Goal: Communication & Community: Answer question/provide support

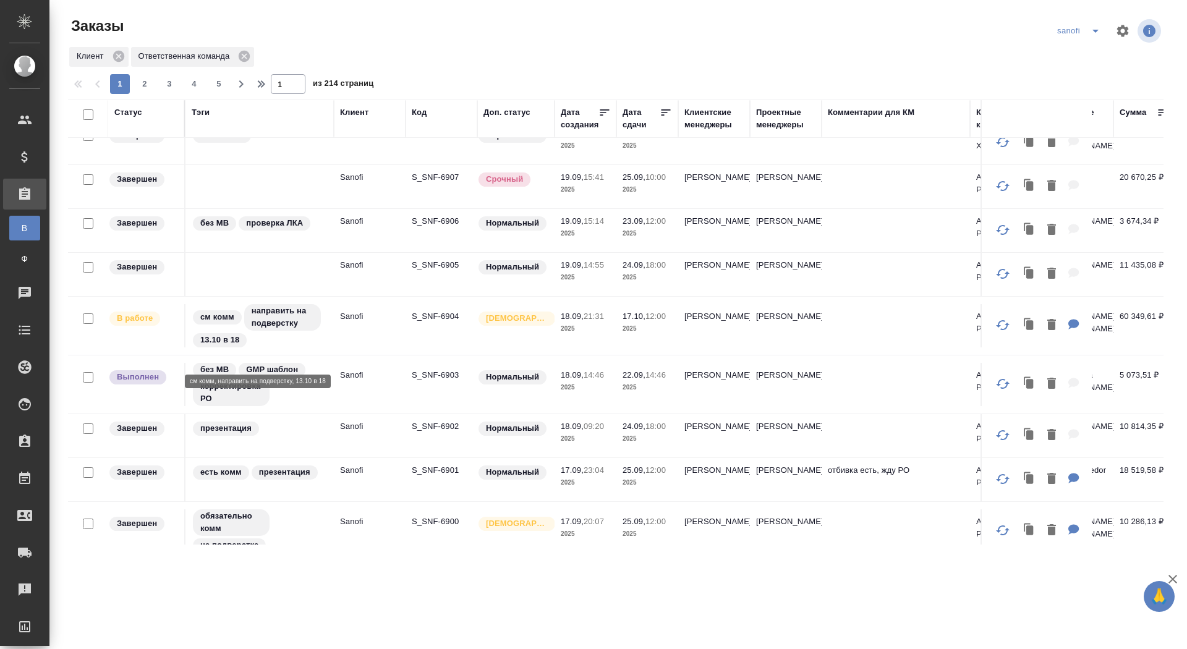
scroll to position [920, 0]
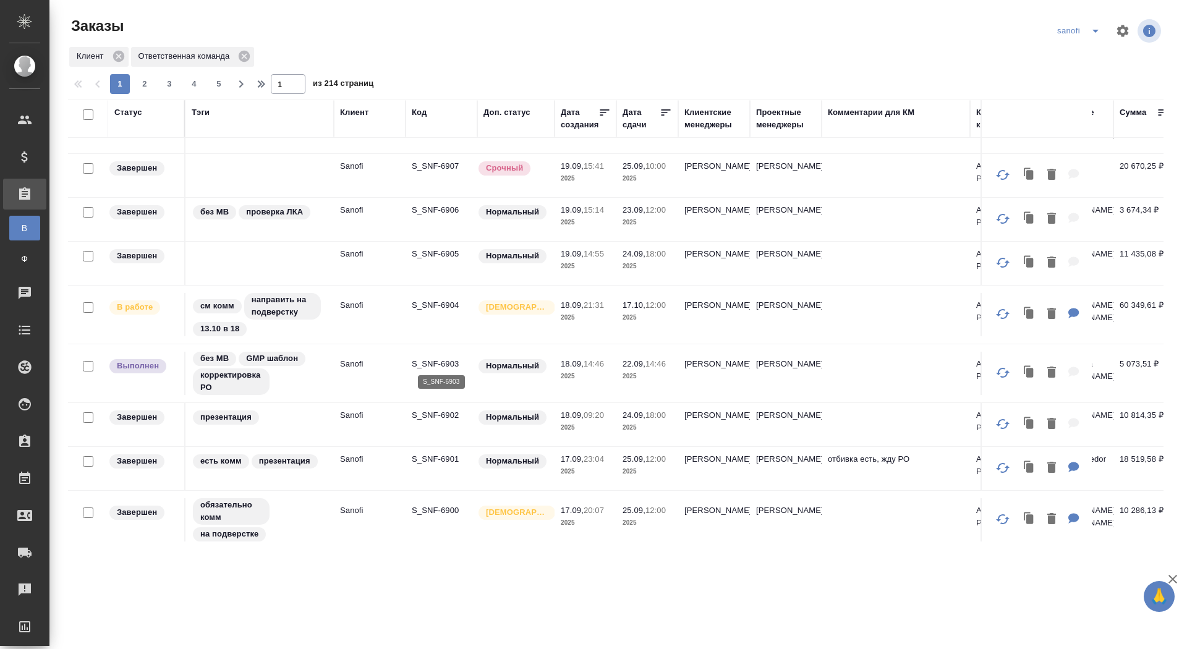
click at [423, 358] on p "S_SNF-6903" at bounding box center [441, 364] width 59 height 12
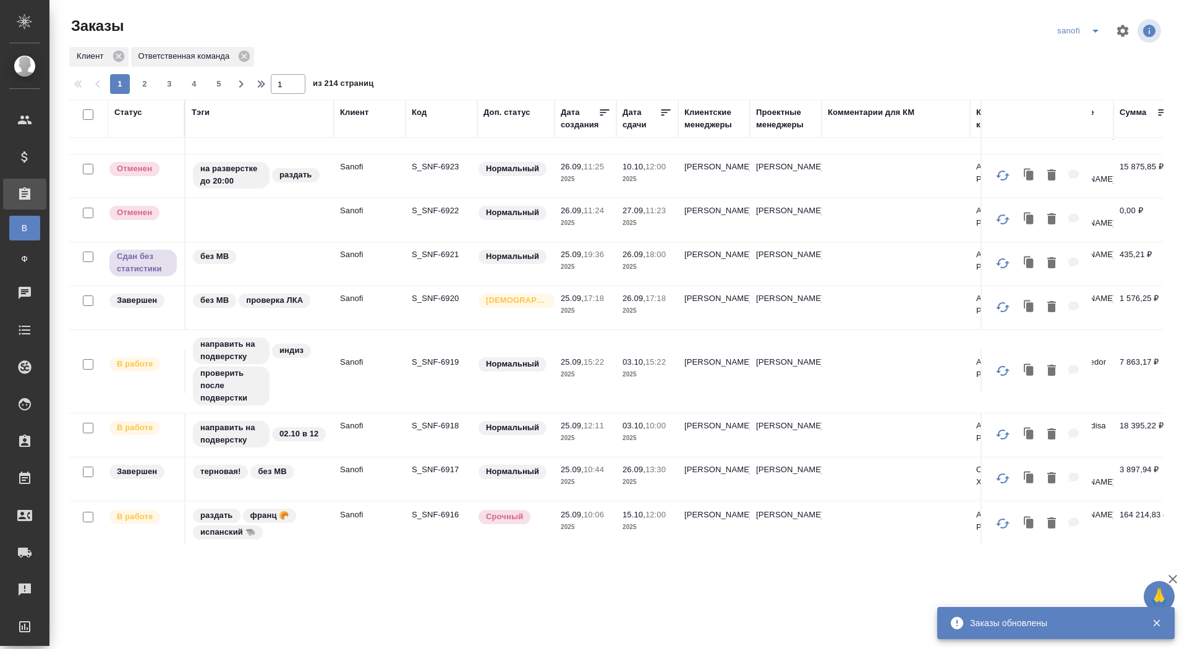
scroll to position [0, 0]
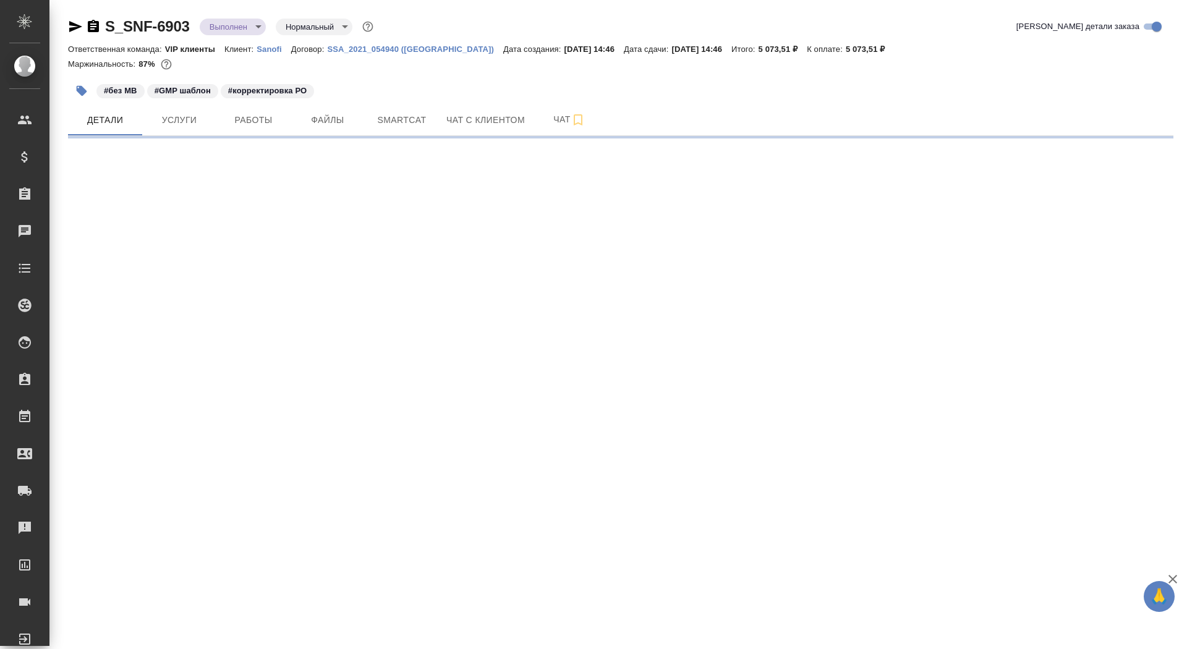
select select "RU"
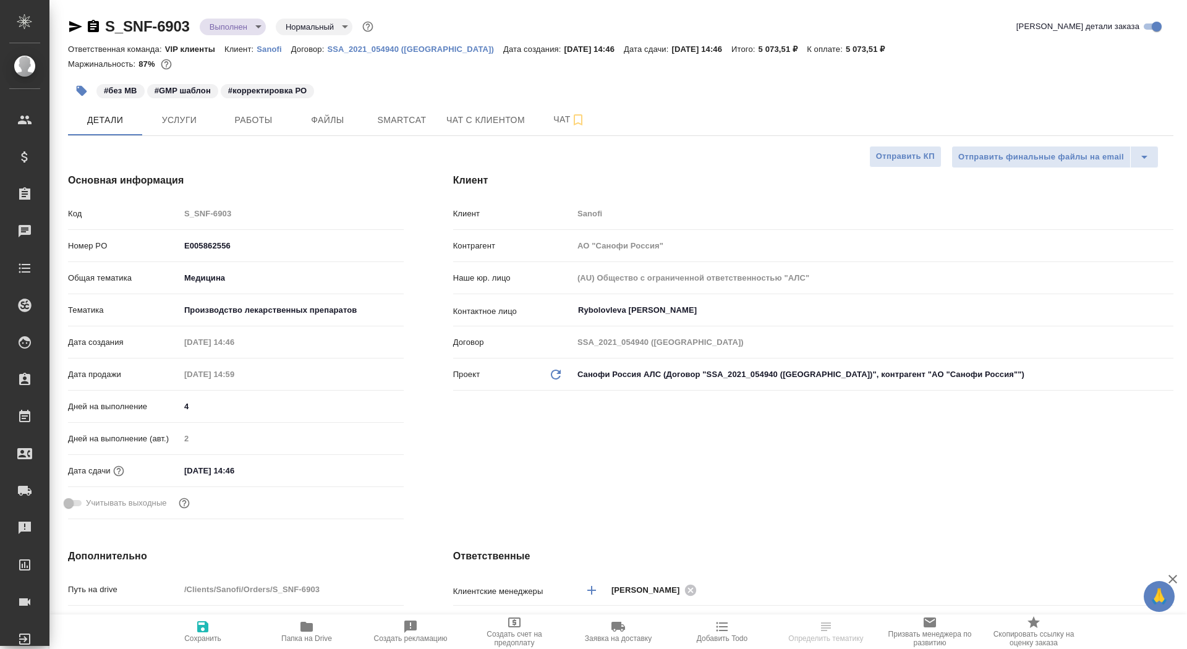
type textarea "x"
click at [96, 28] on icon "button" at bounding box center [93, 26] width 11 height 12
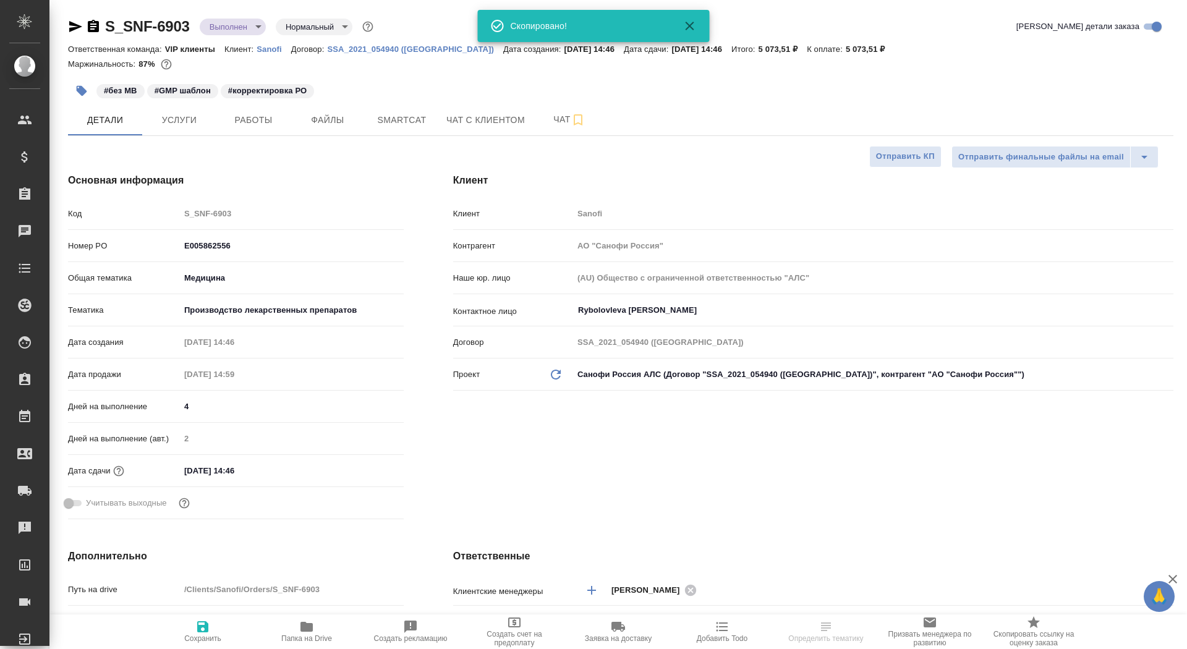
type textarea "x"
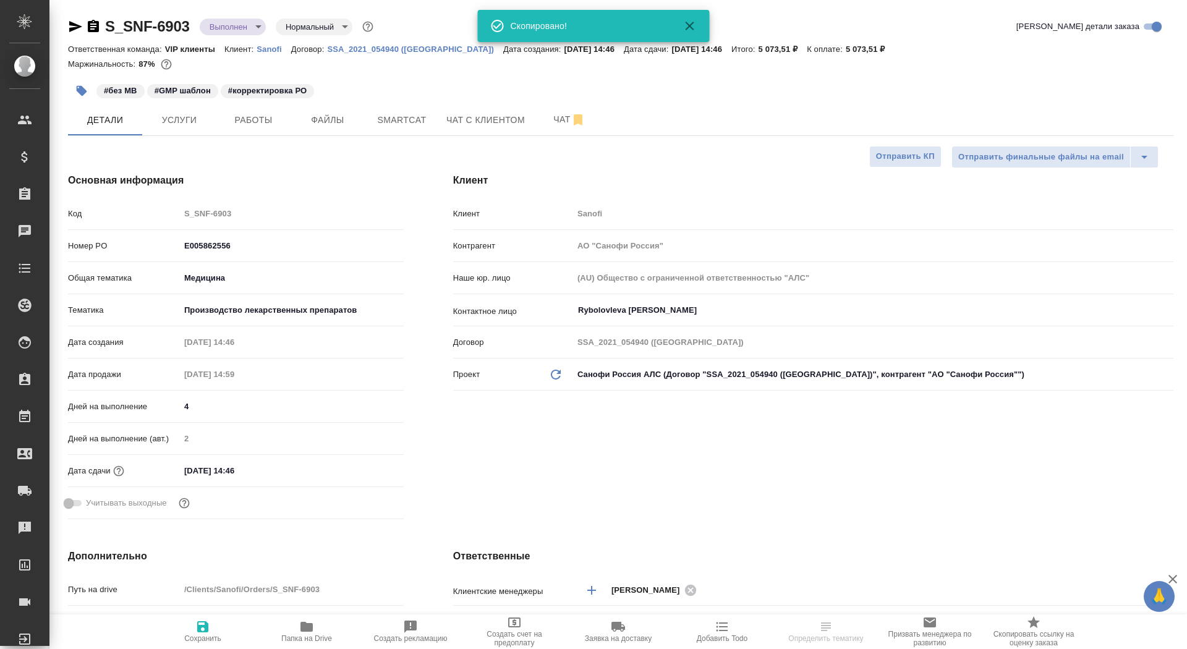
type textarea "x"
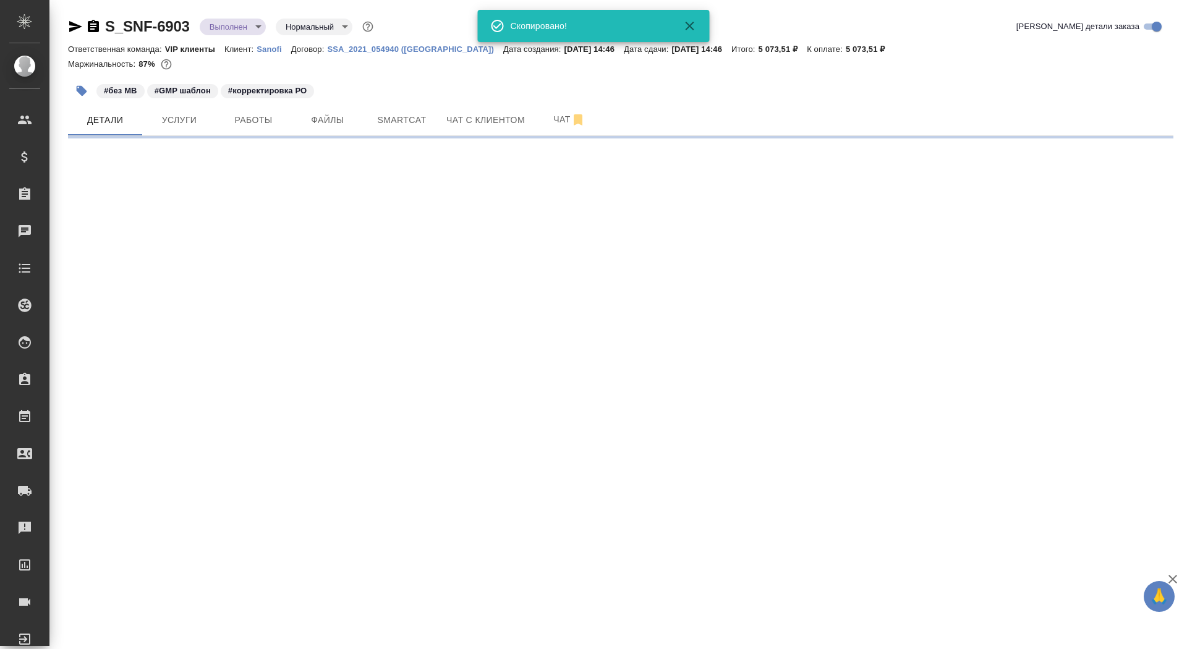
select select "RU"
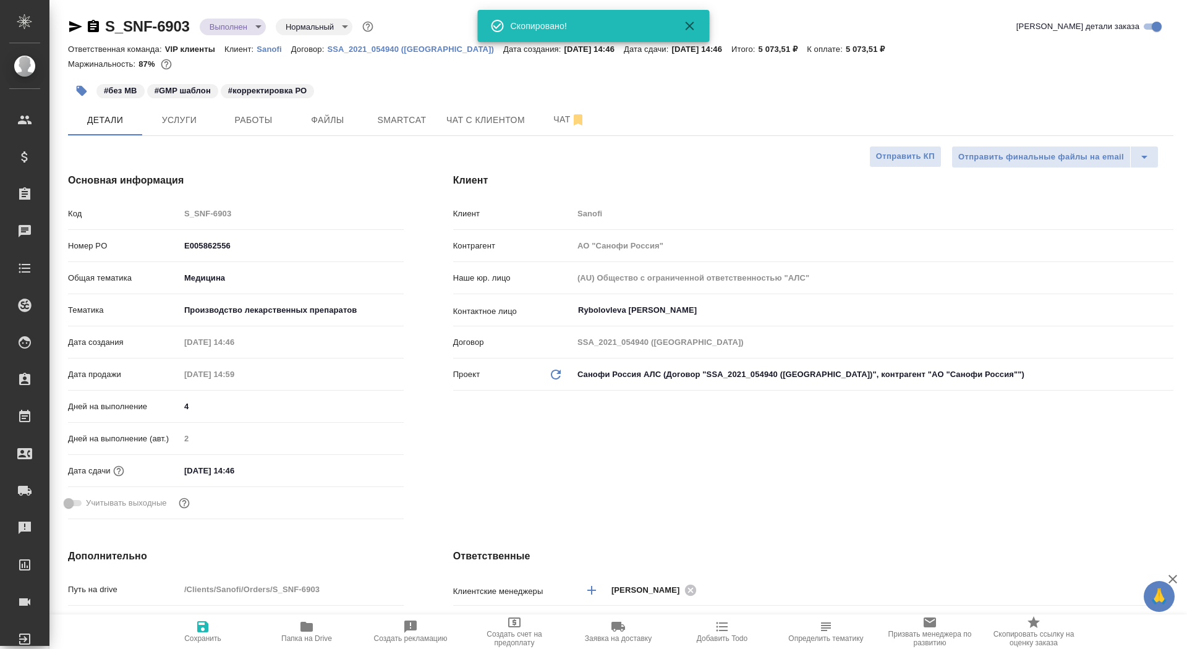
type textarea "x"
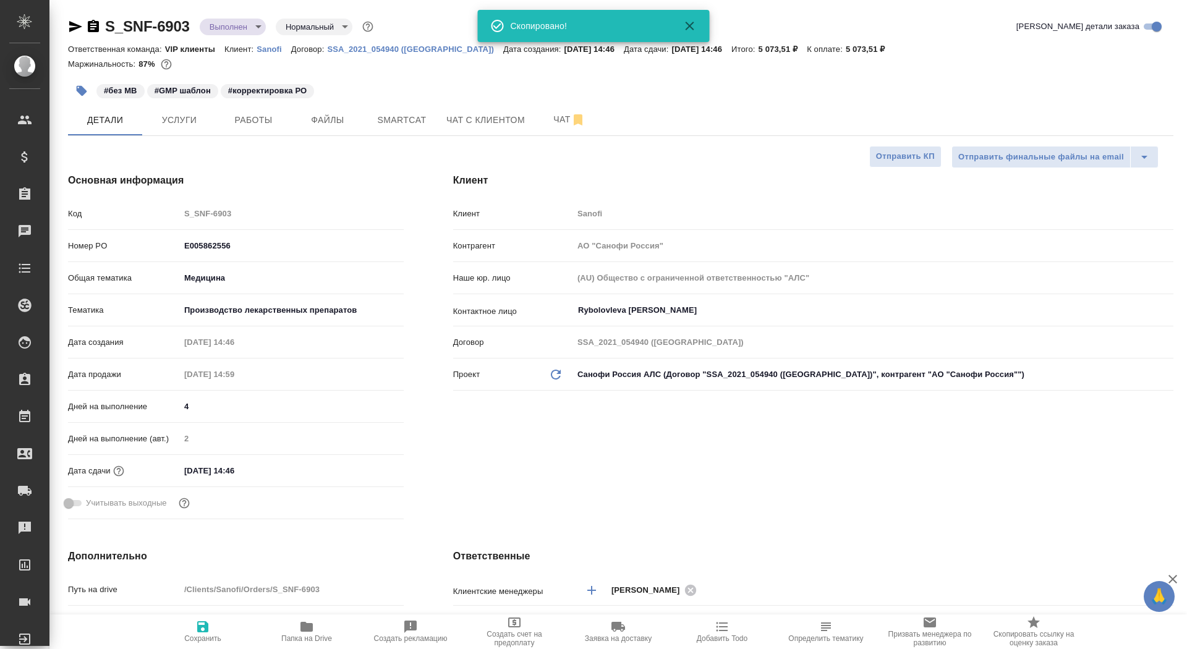
type textarea "x"
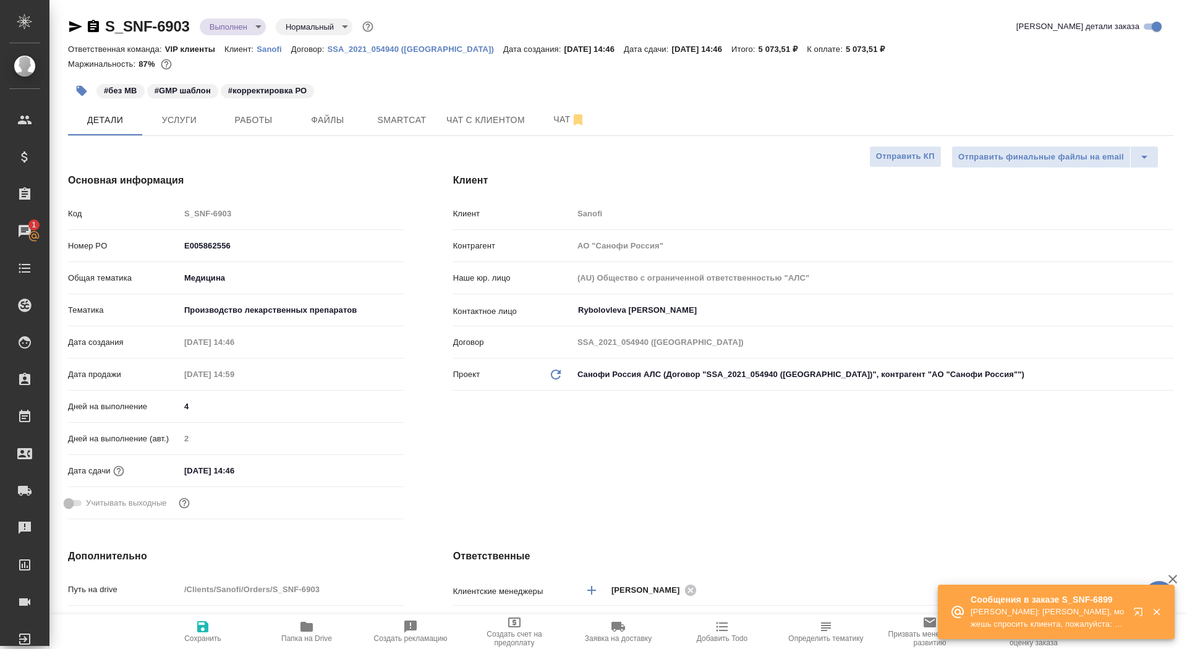
type textarea "x"
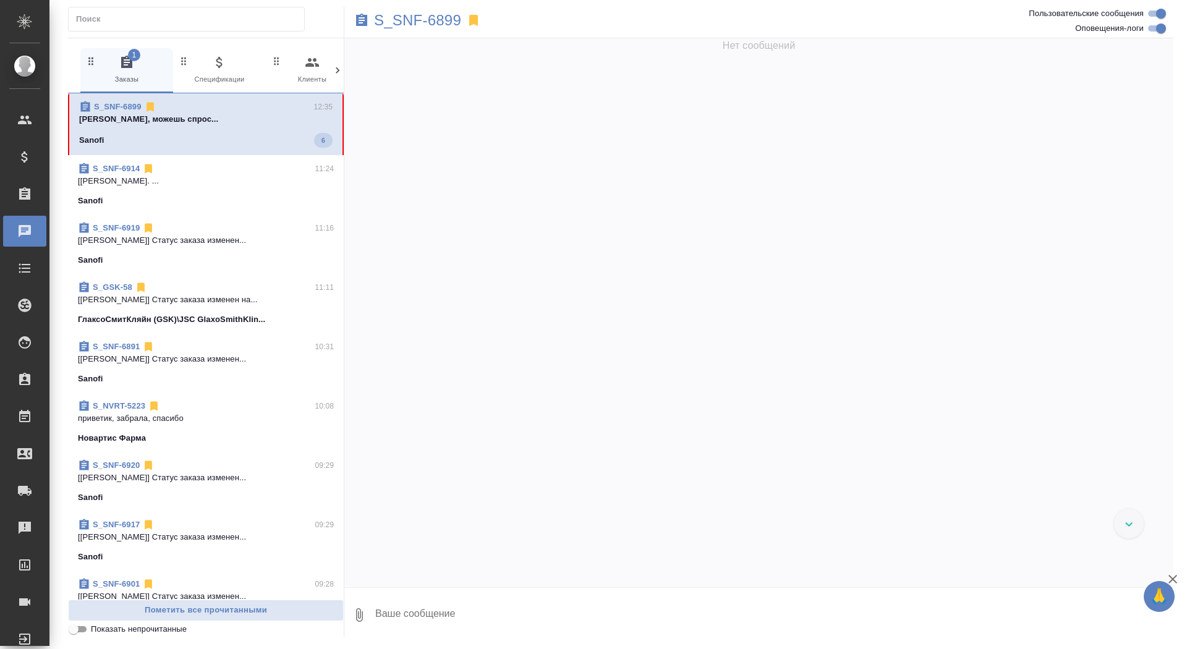
scroll to position [110519, 0]
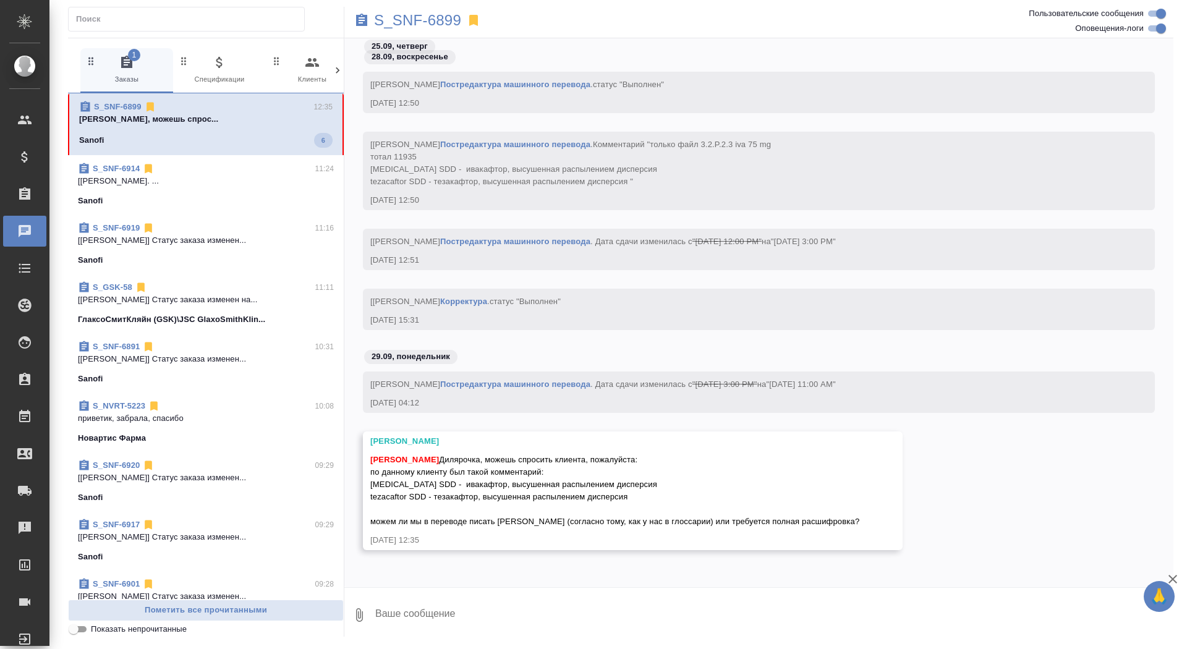
click at [425, 619] on textarea at bounding box center [774, 615] width 800 height 42
type textarea "ага, забрала"
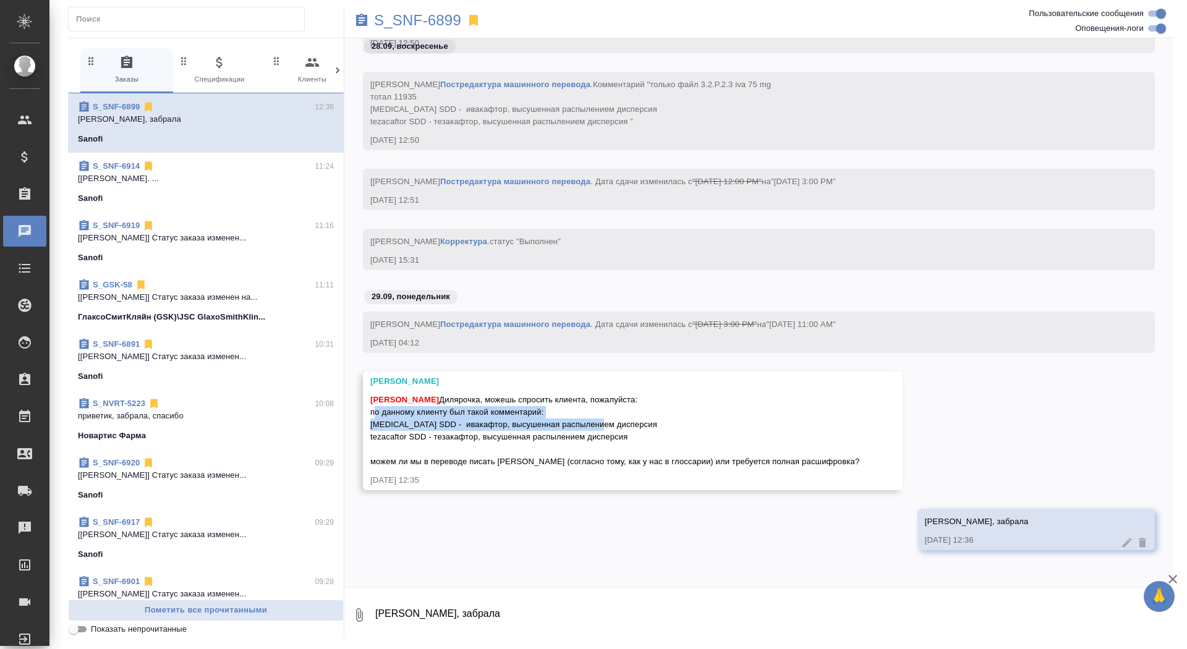
drag, startPoint x: 370, startPoint y: 412, endPoint x: 588, endPoint y: 426, distance: 218.1
click at [588, 426] on span "Сайдашева Диляра Дилярочка, можешь спросить клиента, пожалуйста: по данному кли…" at bounding box center [614, 430] width 489 height 71
click at [576, 416] on div "Сайдашева Диляра Дилярочка, можешь спросить клиента, пожалуйста: по данному кли…" at bounding box center [614, 429] width 489 height 77
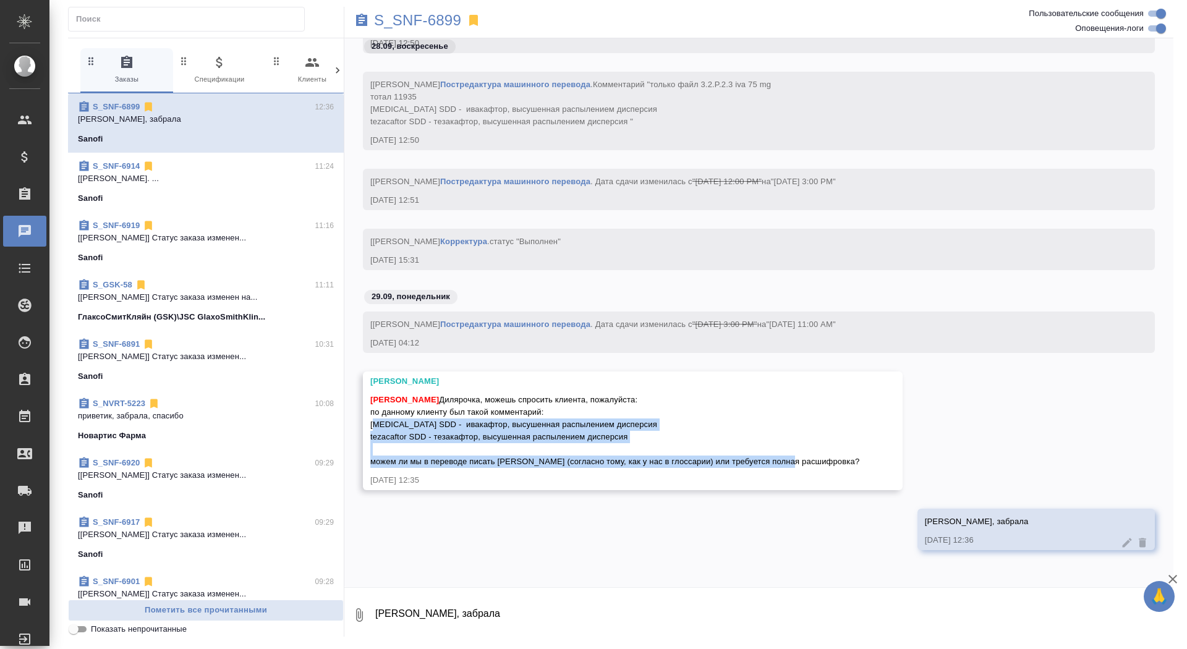
drag, startPoint x: 370, startPoint y: 423, endPoint x: 817, endPoint y: 464, distance: 448.5
click at [817, 464] on span "Сайдашева Диляра Дилярочка, можешь спросить клиента, пожалуйста: по данному кли…" at bounding box center [614, 430] width 489 height 71
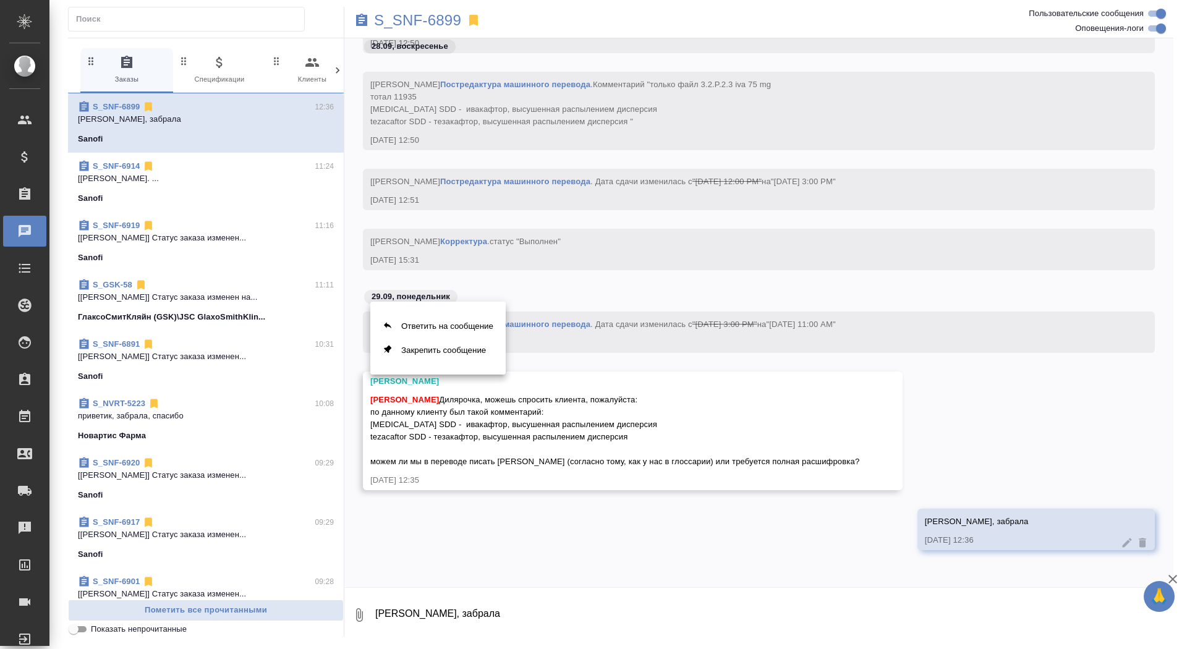
click at [410, 408] on div at bounding box center [593, 324] width 1187 height 649
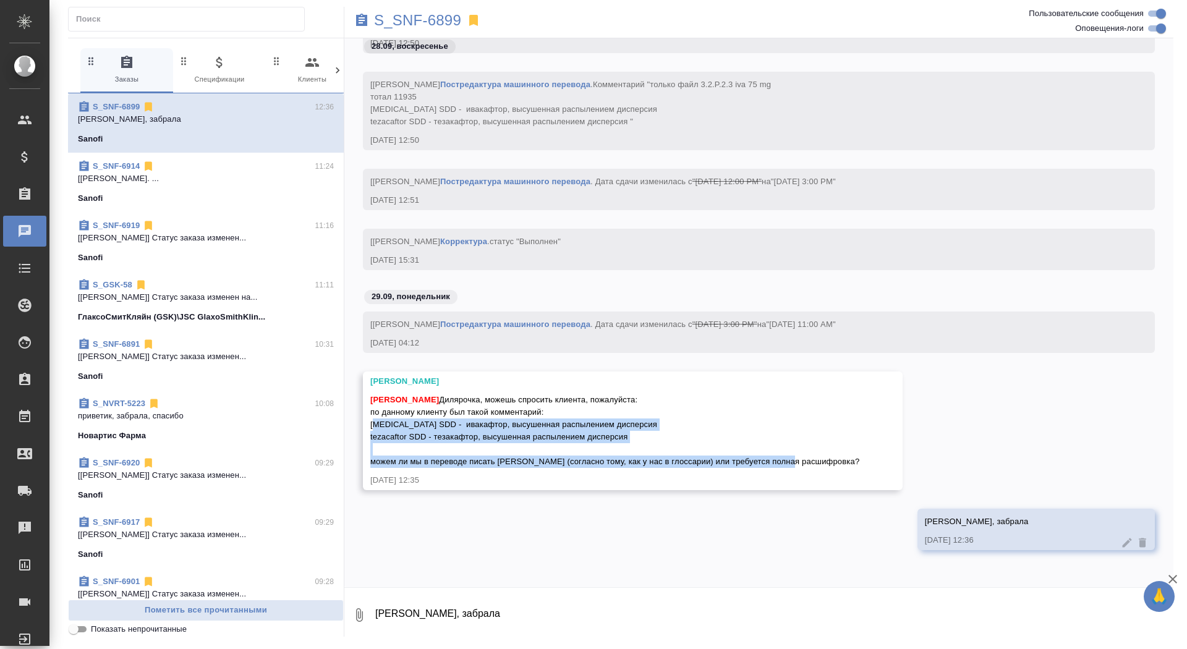
drag, startPoint x: 369, startPoint y: 422, endPoint x: 836, endPoint y: 464, distance: 468.8
click at [836, 464] on div "Горшкова Валентина Сайдашева Диляра Дилярочка, можешь спросить клиента, пожалуй…" at bounding box center [633, 431] width 540 height 119
copy span "ivacaftor SDD - ивакафтор, высушенная распылением дисперсия tezacaftor SDD - те…"
